Goal: Find specific page/section: Find specific page/section

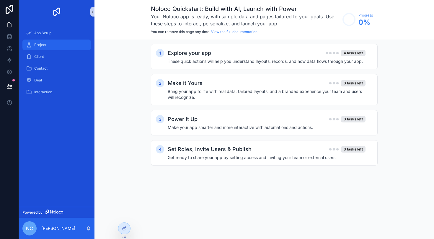
click at [39, 47] on div "Project" at bounding box center [56, 44] width 61 height 9
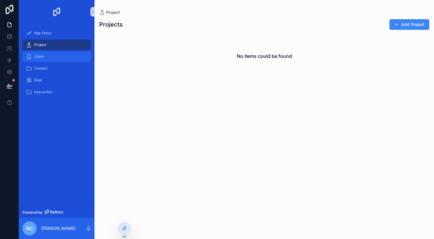
click at [39, 57] on span "Client" at bounding box center [39, 56] width 10 height 5
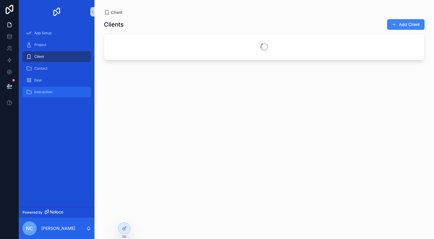
click at [35, 92] on span "Interaction" at bounding box center [43, 92] width 18 height 5
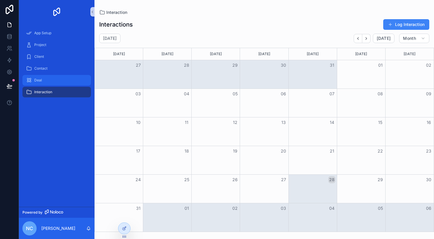
click at [36, 82] on span "Deal" at bounding box center [38, 80] width 8 height 5
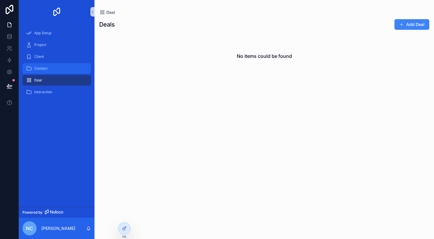
click at [41, 69] on span "Contact" at bounding box center [40, 68] width 13 height 5
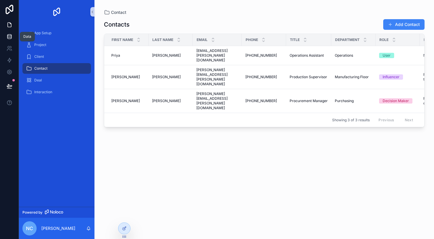
click at [10, 37] on icon at bounding box center [9, 36] width 4 height 2
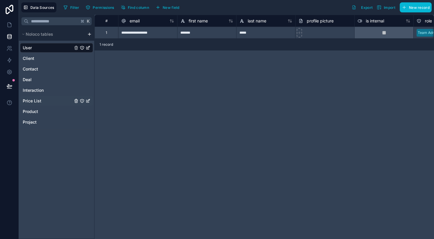
click at [30, 102] on span "Price List" at bounding box center [32, 101] width 19 height 6
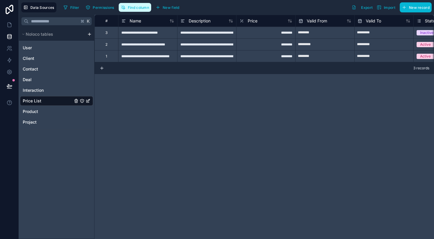
click at [135, 8] on span "Find column" at bounding box center [138, 7] width 21 height 4
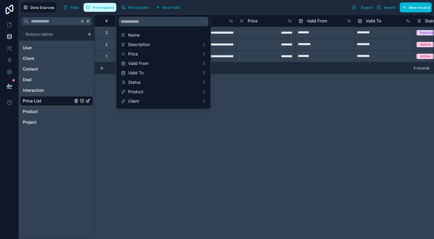
click at [108, 8] on span "Permissions" at bounding box center [103, 7] width 21 height 4
